Goal: Transaction & Acquisition: Purchase product/service

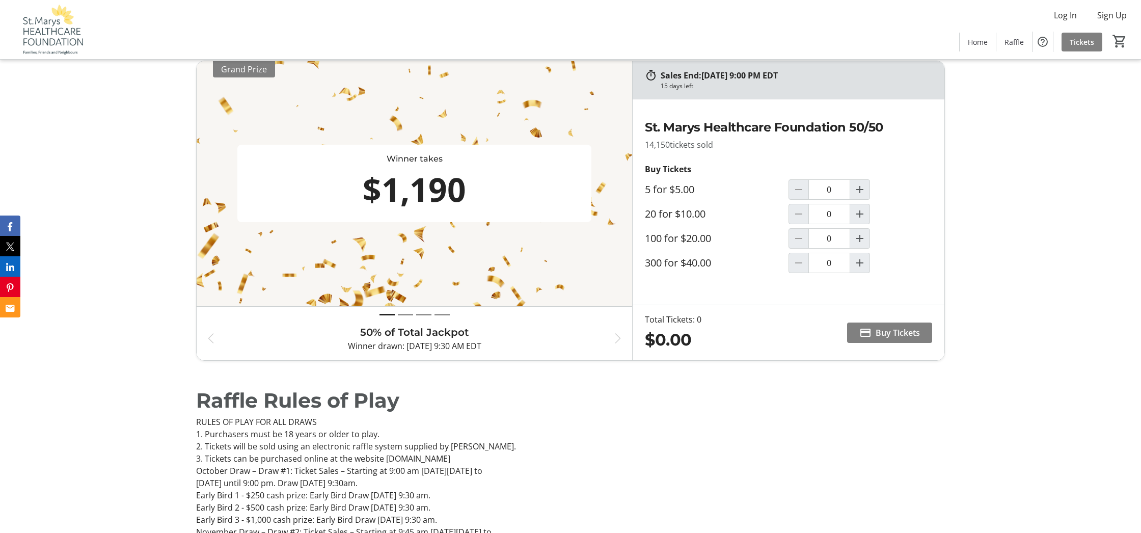
scroll to position [487, 0]
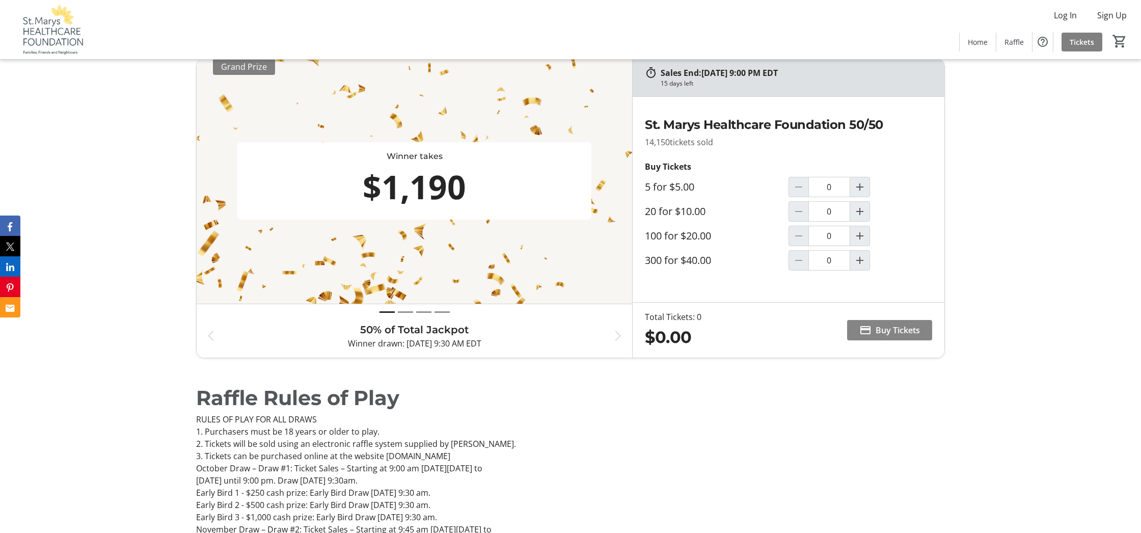
click at [878, 328] on span "Buy Tickets" at bounding box center [898, 330] width 44 height 12
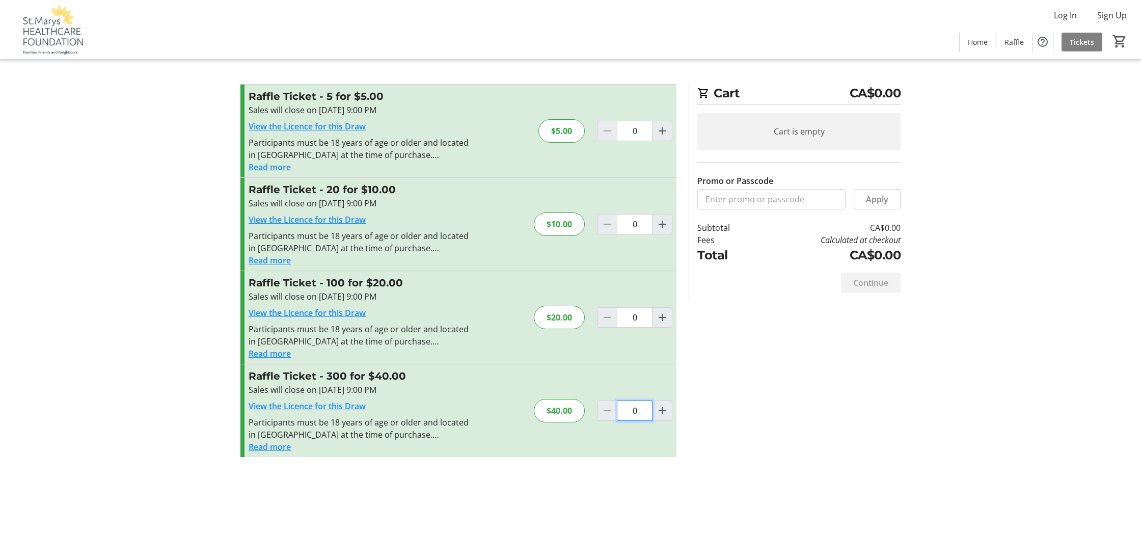
click at [634, 141] on input "0" at bounding box center [635, 131] width 36 height 20
click at [662, 409] on mat-icon "Increment by one" at bounding box center [662, 411] width 12 height 12
type input "1"
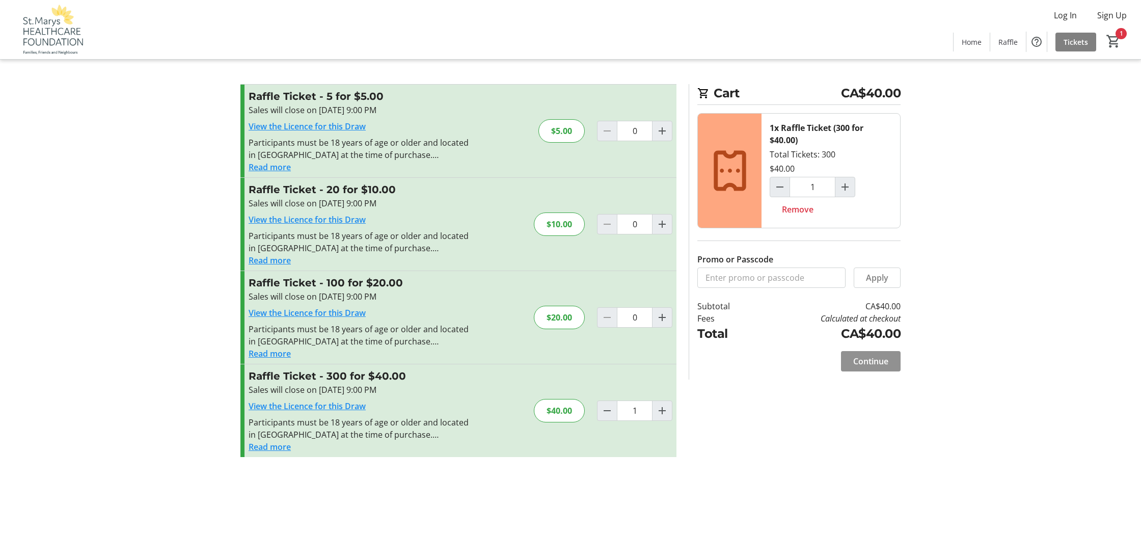
click at [868, 360] on span "Continue" at bounding box center [870, 361] width 35 height 12
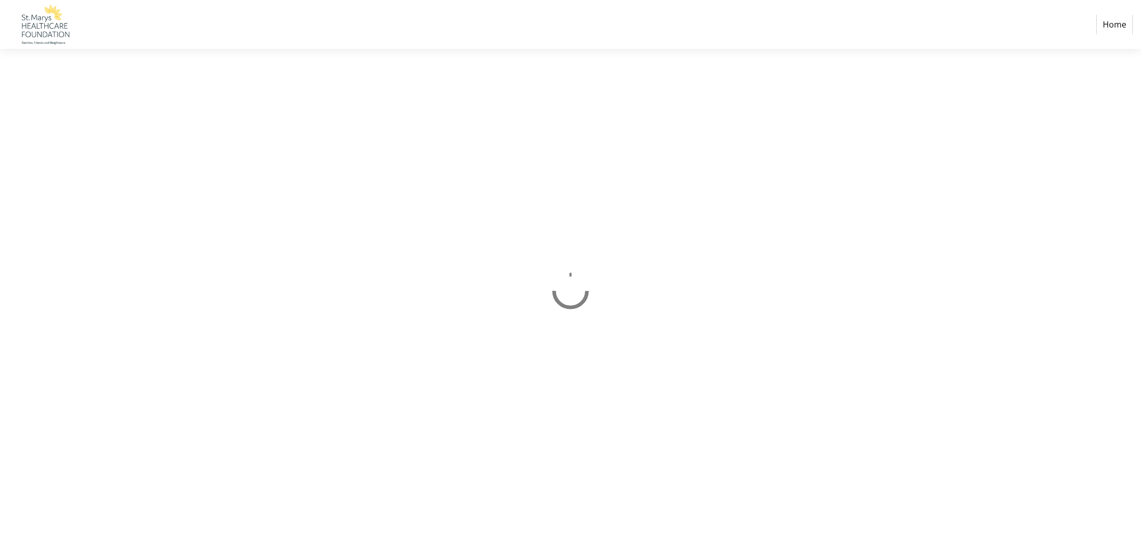
select select "CA"
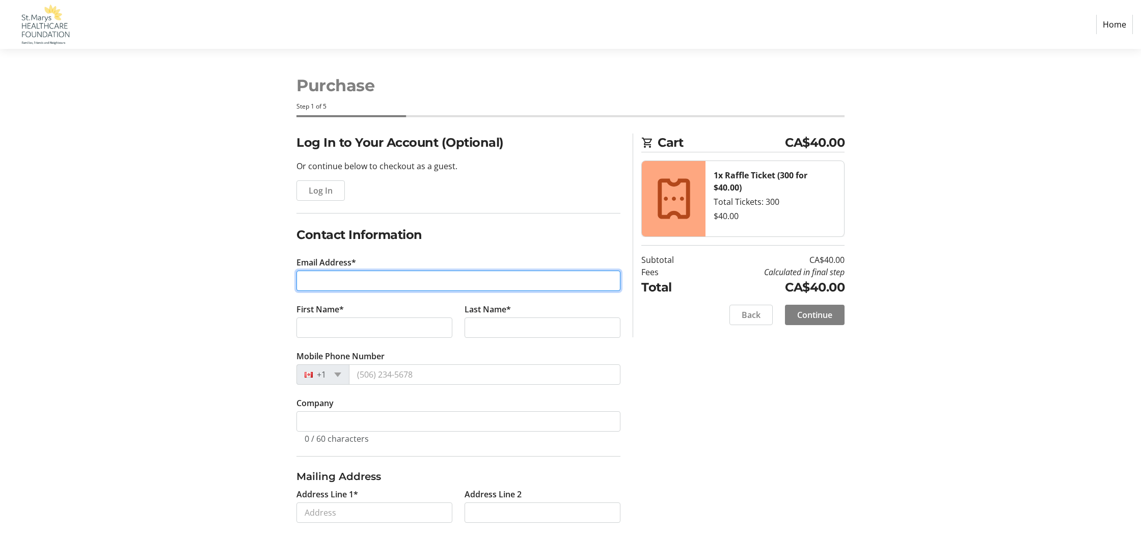
click at [358, 283] on input "Email Address*" at bounding box center [459, 281] width 324 height 20
type input "[EMAIL_ADDRESS][DOMAIN_NAME]"
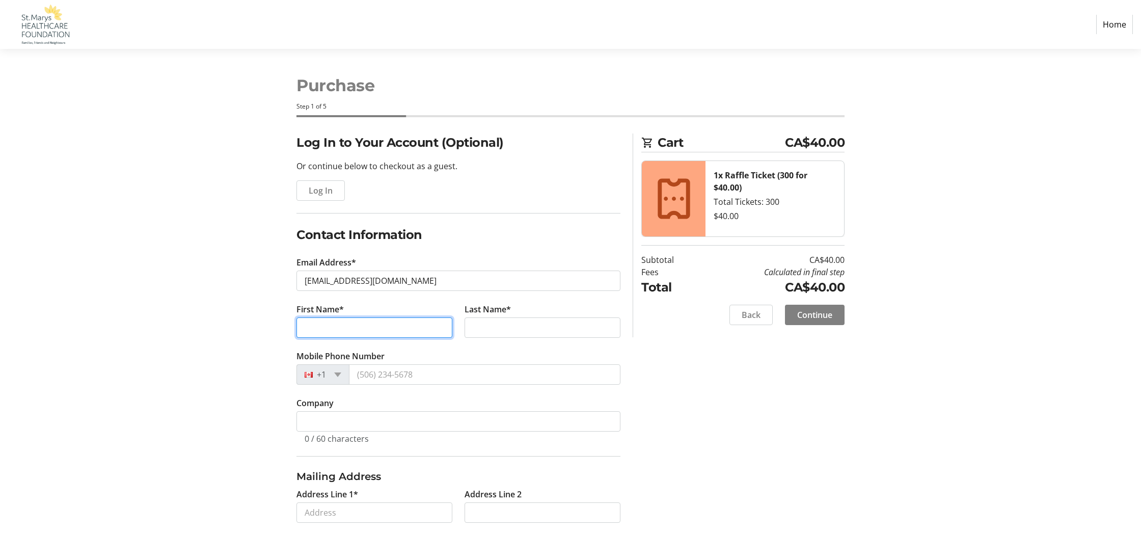
type input "[PERSON_NAME]"
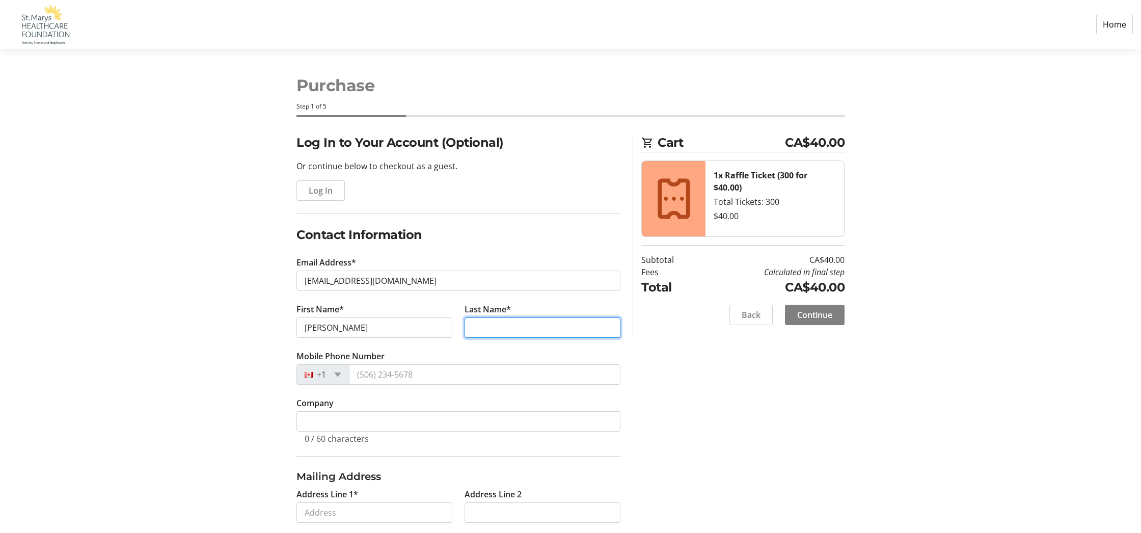
type input "dubblestyne"
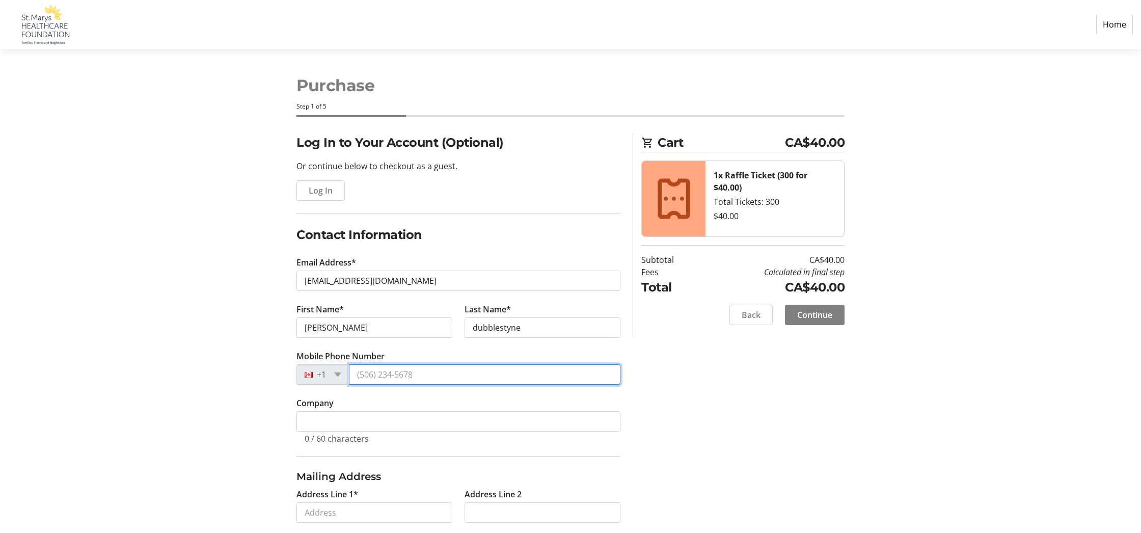
type input "[PHONE_NUMBER]"
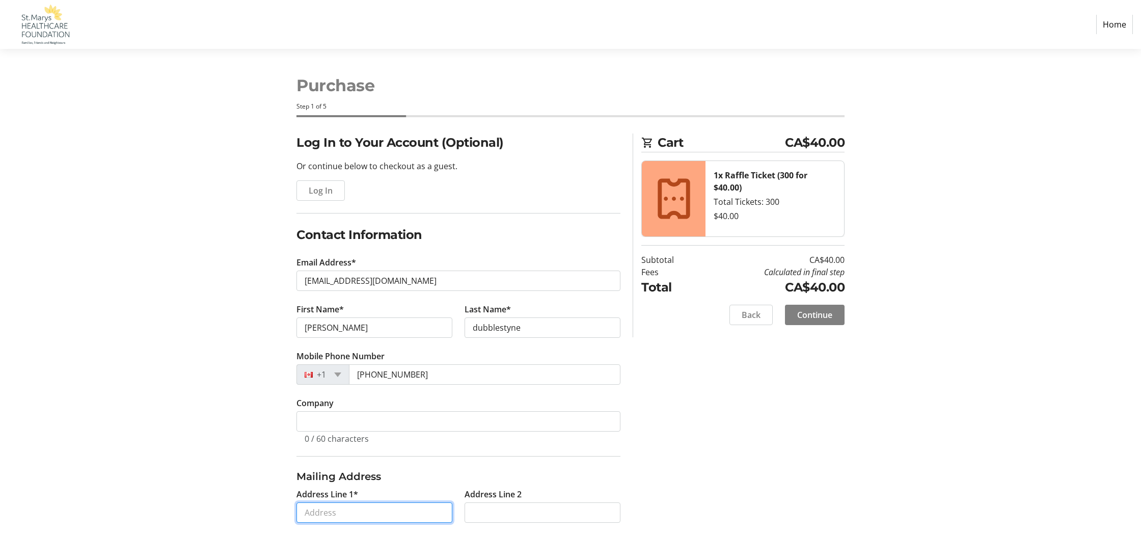
type input "[STREET_ADDRESS][PERSON_NAME]"
type input "st marys"
select select "ON"
type input "N4X1A2"
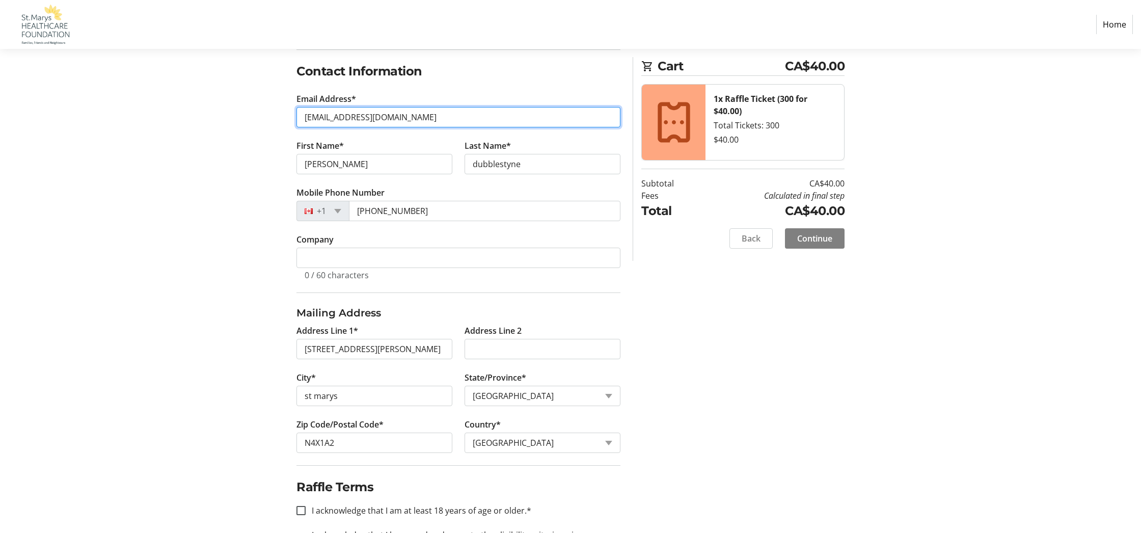
scroll to position [221, 0]
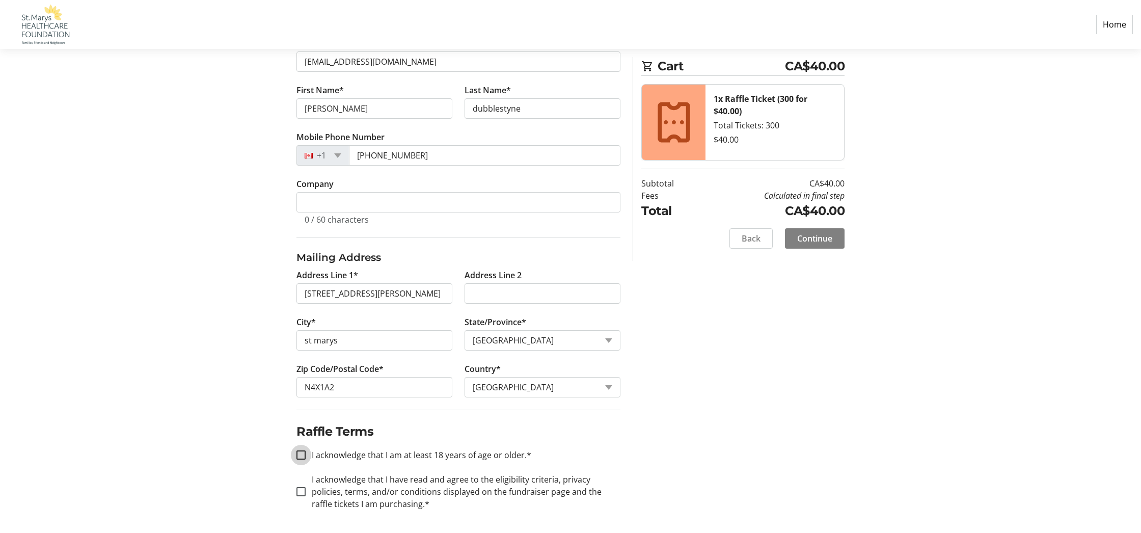
click at [302, 453] on input "I acknowledge that I am at least 18 years of age or older.*" at bounding box center [301, 454] width 9 height 9
checkbox input "true"
click at [300, 492] on input "I acknowledge that I have read and agree to the eligibility criteria, privacy p…" at bounding box center [301, 493] width 9 height 9
checkbox input "true"
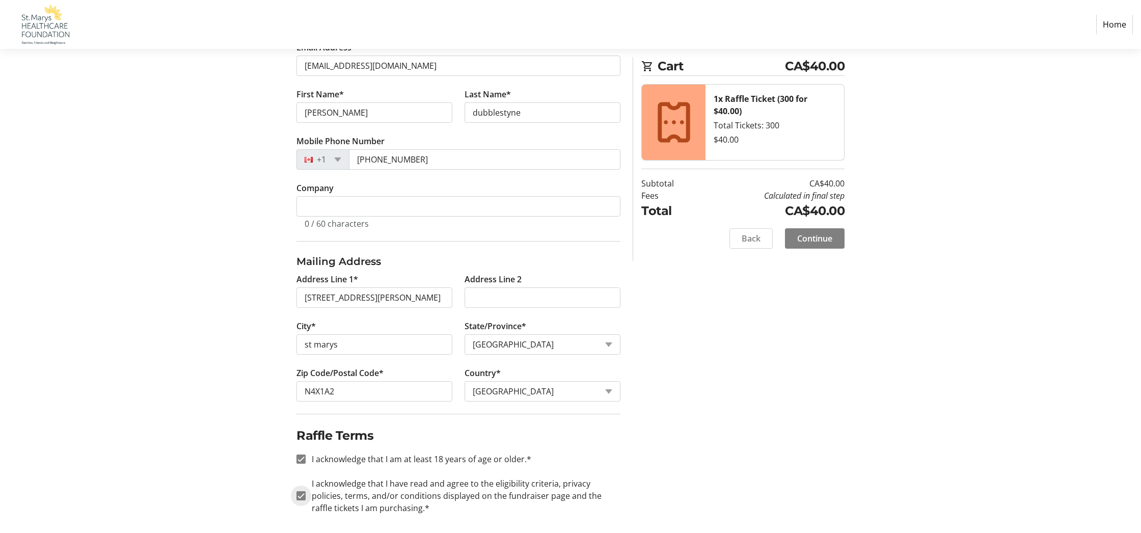
scroll to position [217, 0]
click at [817, 235] on span "Continue" at bounding box center [814, 238] width 35 height 12
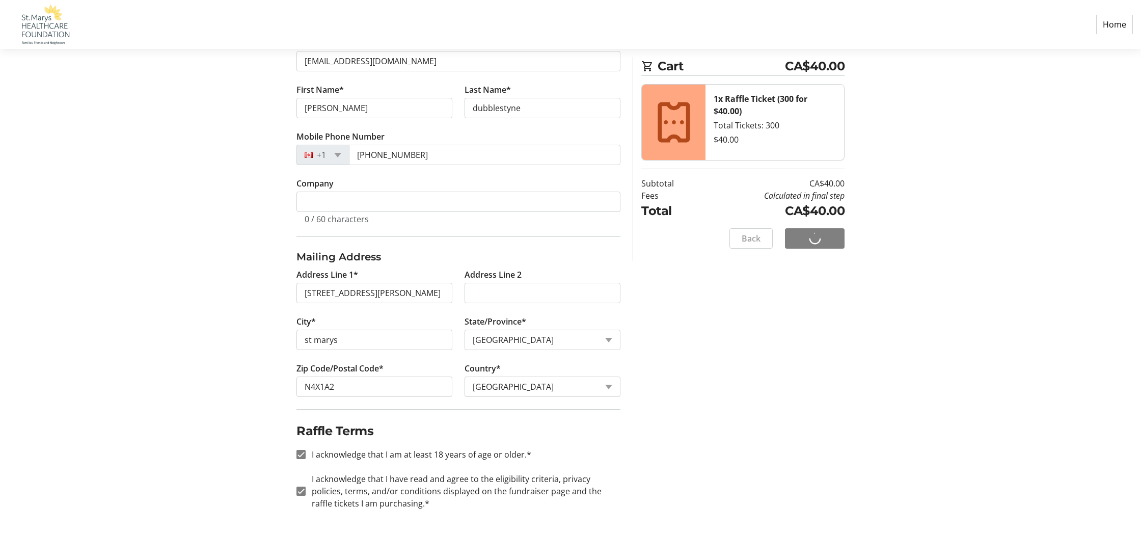
scroll to position [221, 0]
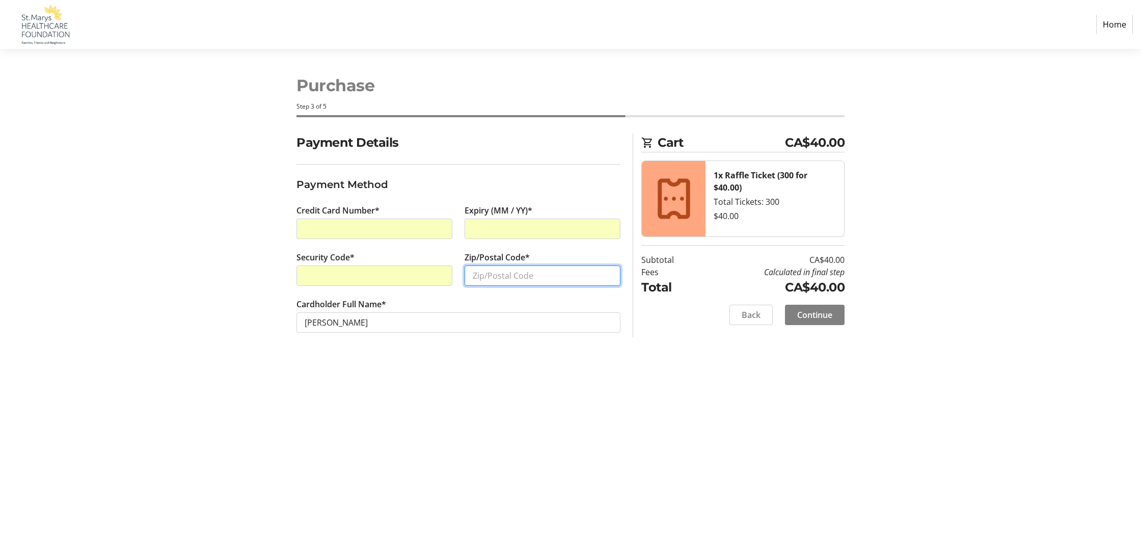
click at [487, 277] on input "Zip/Postal Code*" at bounding box center [543, 275] width 156 height 20
type input "n4a2x1"
click at [809, 312] on span "Continue" at bounding box center [814, 315] width 35 height 12
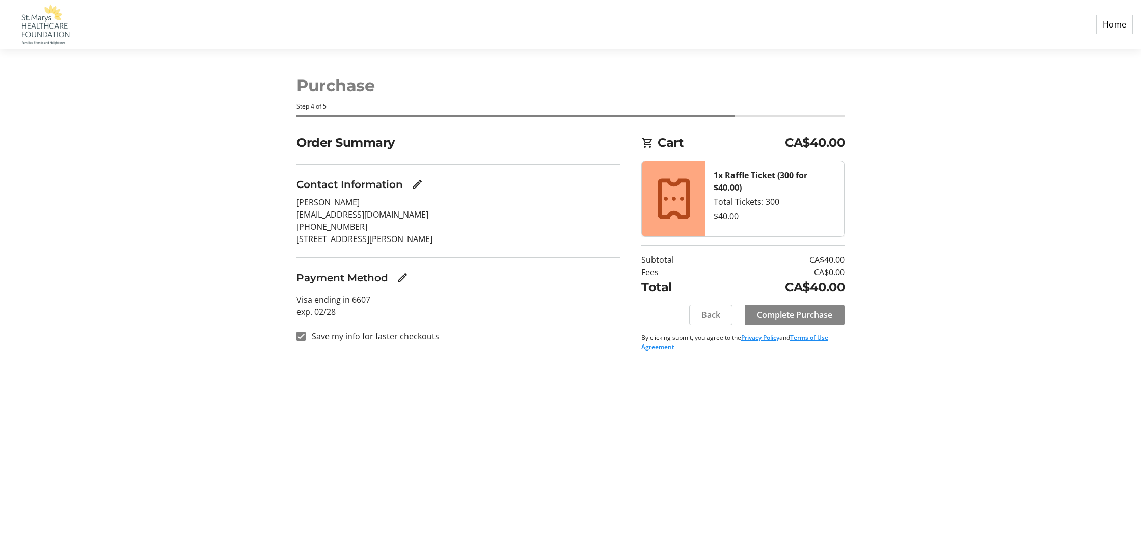
click at [807, 313] on span "Complete Purchase" at bounding box center [794, 315] width 75 height 12
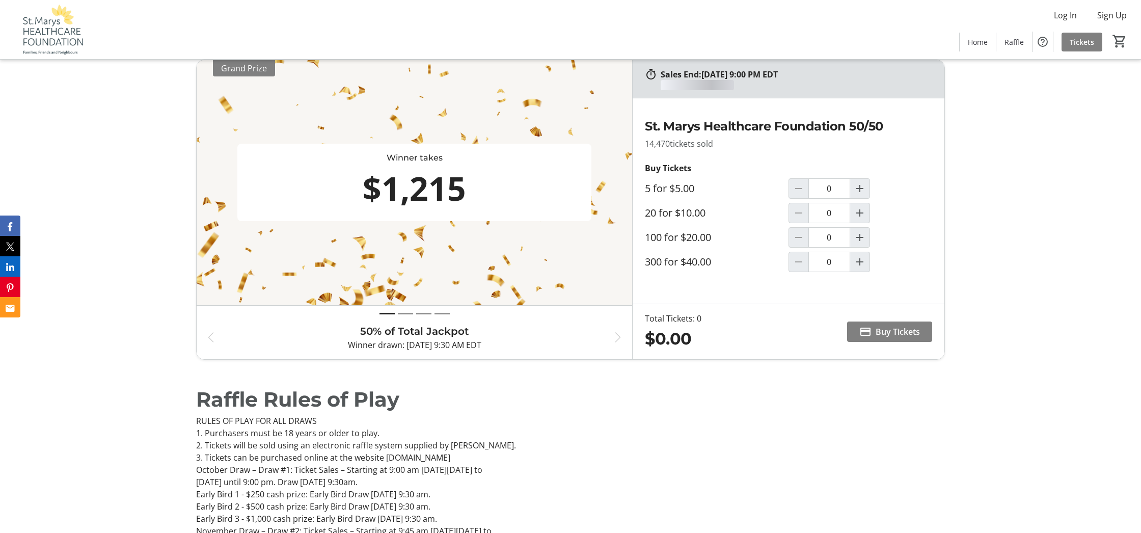
scroll to position [487, 0]
